Goal: Complete application form

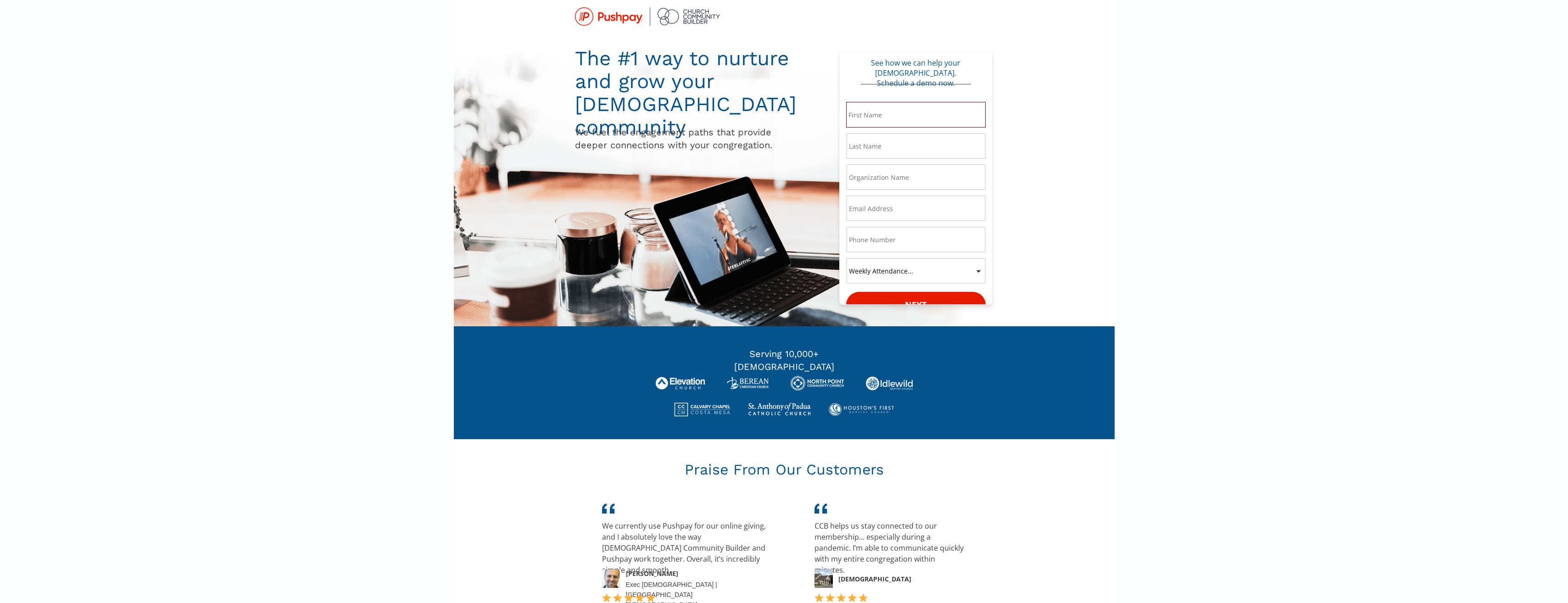
click at [900, 120] on input "* First Name:" at bounding box center [915, 114] width 139 height 26
type input "Lanisha"
type input "lanishadmakle@gmail.com"
click at [870, 151] on input "* Last Name:" at bounding box center [915, 146] width 139 height 26
type input "Makle-Ridley"
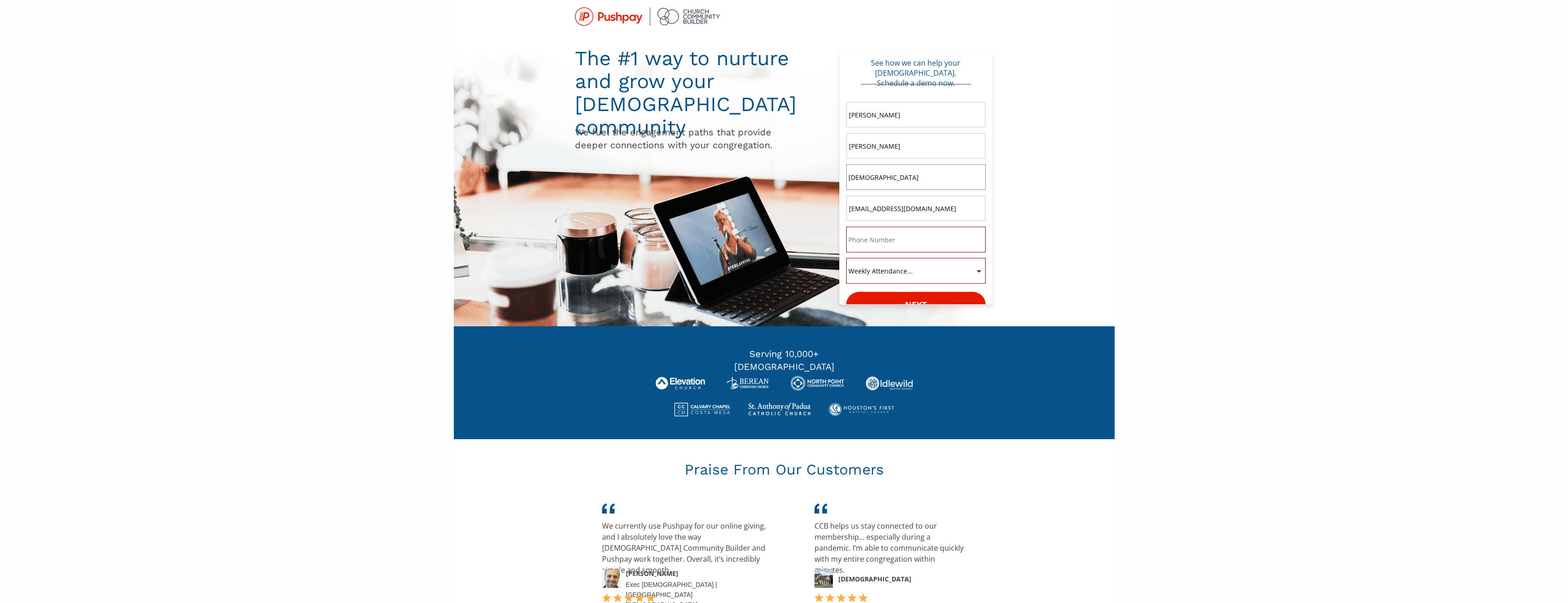
type input "Calvary Baptist Church"
type input "lmakleridley@cbcpaterson.org"
type input "9734157017"
type input "lanishadmakle@gmail.com"
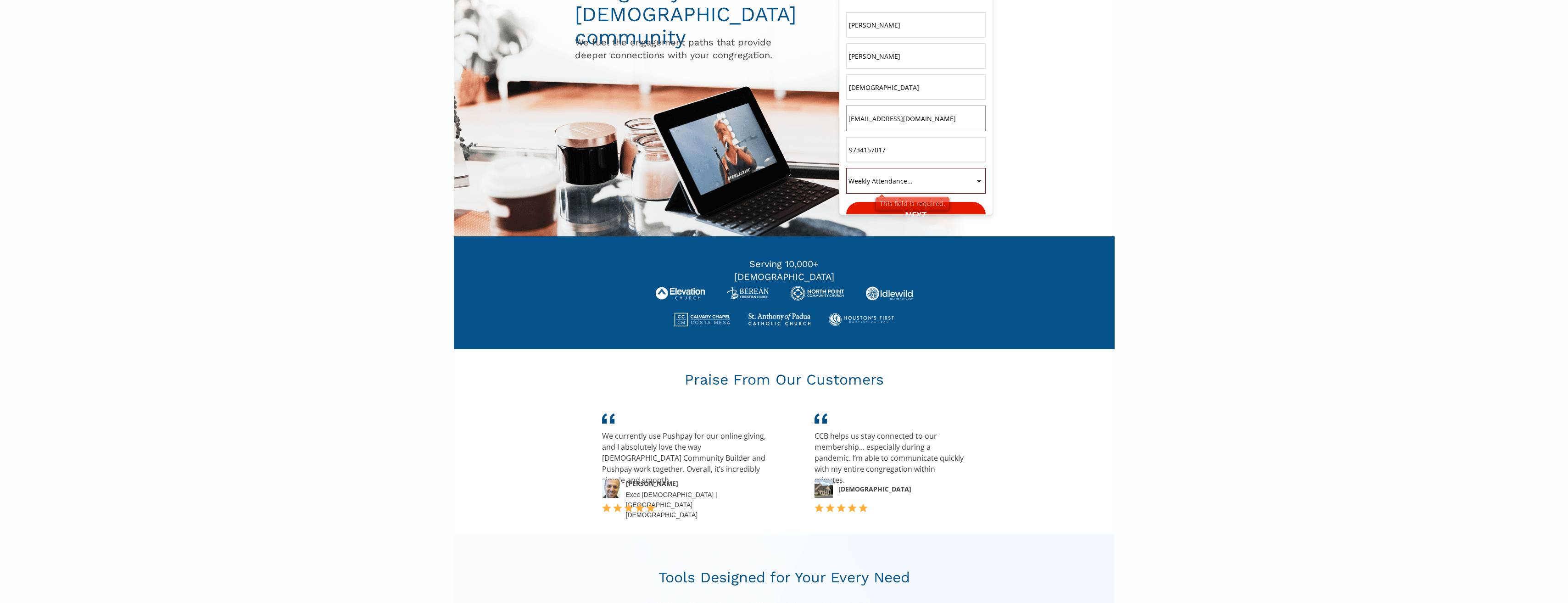
scroll to position [92, 0]
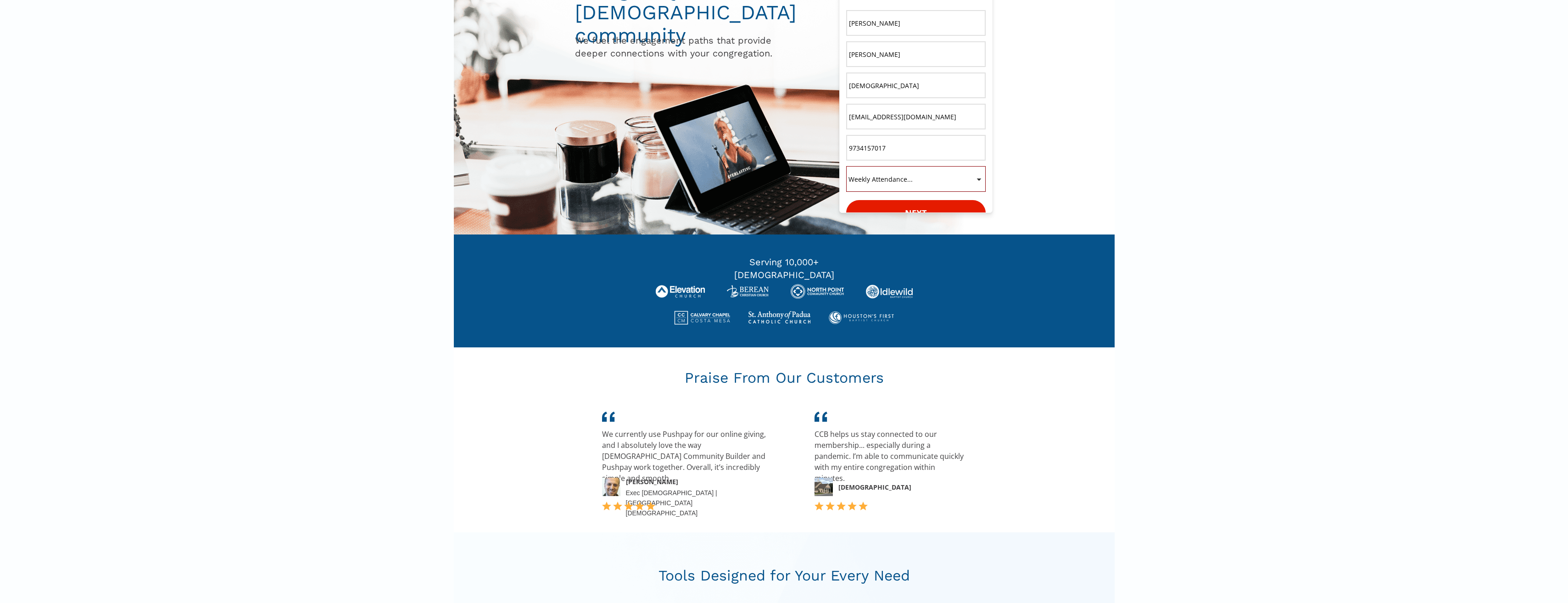
click at [966, 179] on select "Weekly Attendance... 1100+ 400-1099 200-399 0-199" at bounding box center [915, 179] width 139 height 26
select select "0-199"
click at [846, 166] on select "Weekly Attendance... 1100+ 400-1099 200-399 0-199" at bounding box center [915, 179] width 139 height 26
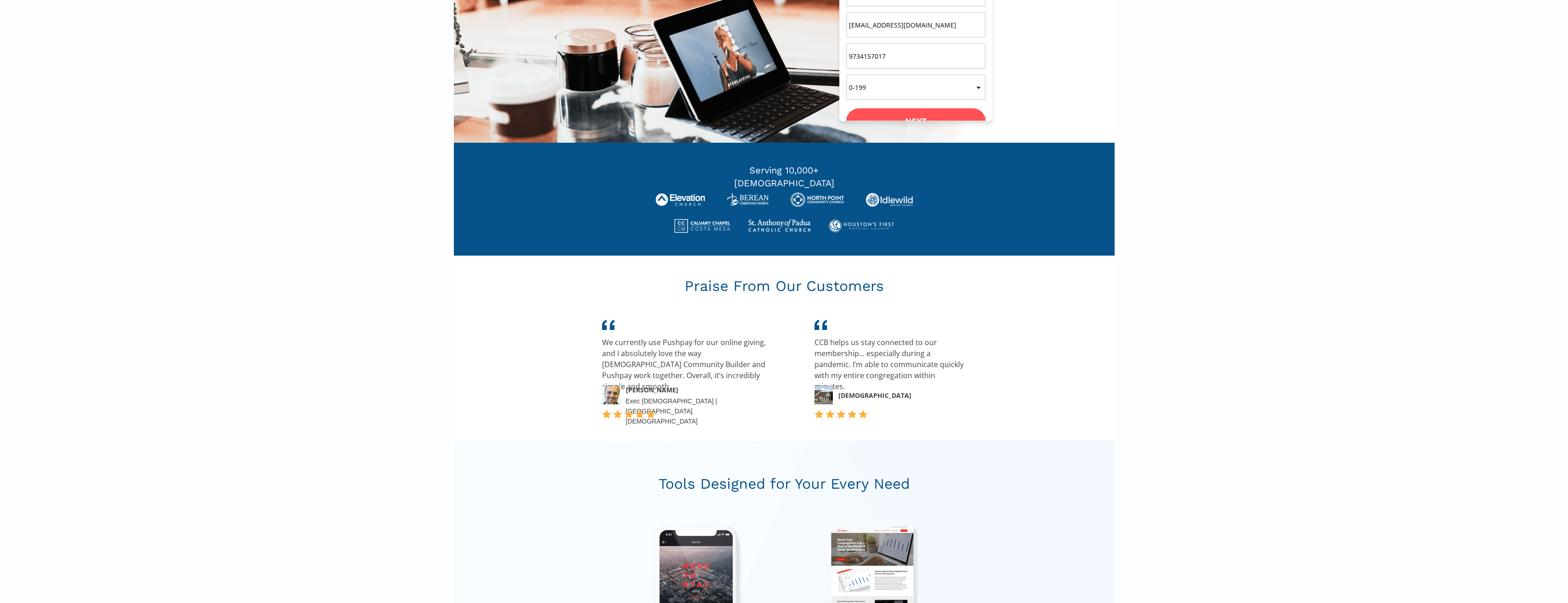
click at [920, 114] on button "Next" at bounding box center [915, 121] width 139 height 26
